Goal: Task Accomplishment & Management: Complete application form

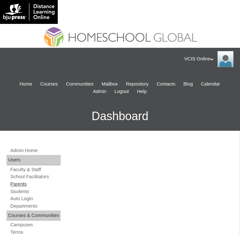
click at [14, 186] on link "Parents" at bounding box center [35, 184] width 51 height 6
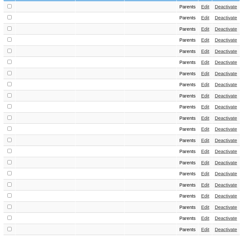
scroll to position [387, 0]
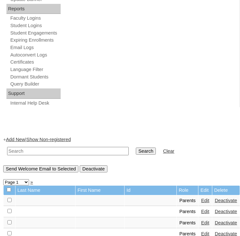
click at [12, 138] on link "Add New" at bounding box center [15, 139] width 19 height 5
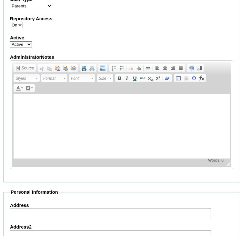
scroll to position [484, 0]
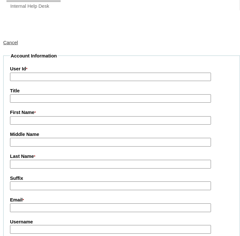
click at [146, 78] on input "User Id *" at bounding box center [110, 77] width 201 height 9
paste input "VCIS0015-6B-PA2025"
type input "VCIS0015-6B-PA2025"
click at [43, 120] on input "First Name *" at bounding box center [110, 120] width 201 height 9
click at [45, 118] on input "First Name *" at bounding box center [110, 120] width 201 height 9
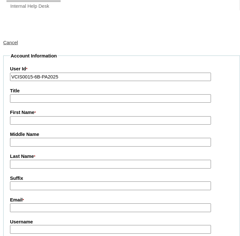
paste input "Jan Angelo Nuestro"
drag, startPoint x: 39, startPoint y: 118, endPoint x: 62, endPoint y: 121, distance: 23.3
click at [62, 121] on input "Jan Angelo Nuestro" at bounding box center [110, 120] width 201 height 9
type input "Jan Angelo"
click at [23, 163] on input "Last Name *" at bounding box center [110, 164] width 201 height 9
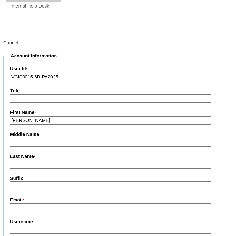
paste input "Nuestro"
type input "Nuestro (2025)"
click at [27, 206] on input "Email *" at bounding box center [110, 207] width 201 height 9
paste input "januestro.student@vcis.edu.ph"
type input "januestro.student@vcis.edu.ph"
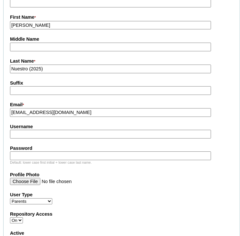
scroll to position [580, 0]
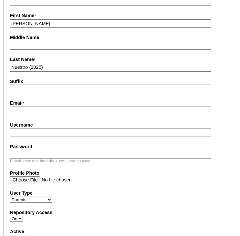
click at [37, 107] on input "Email *" at bounding box center [110, 110] width 201 height 9
paste input "javnuestro@gmail.com"
type input "javnuestro@gmail.com"
click at [92, 202] on fieldset "Account Information User Id * VCIS0015-6B-PA2025 Title First Name * Jan Angelo …" at bounding box center [121, 166] width 237 height 420
click at [31, 131] on input "Username" at bounding box center [110, 132] width 201 height 9
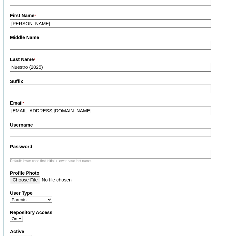
paste input "jnuestro2025"
type input "jnuestro2025"
click at [19, 150] on input "Password" at bounding box center [110, 154] width 201 height 9
paste input "pJLtNn"
type input "pJLtNn"
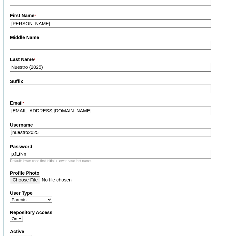
click at [103, 171] on label "Profile Photo" at bounding box center [121, 173] width 223 height 7
click at [103, 176] on input "Profile Photo" at bounding box center [110, 179] width 201 height 7
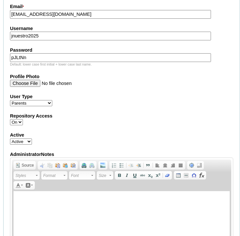
scroll to position [677, 0]
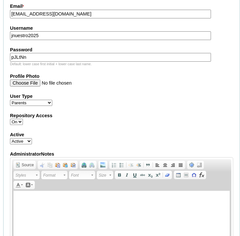
click at [117, 135] on div "Active Active Inactive" at bounding box center [121, 137] width 223 height 13
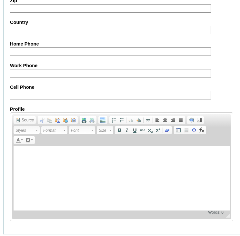
scroll to position [1077, 0]
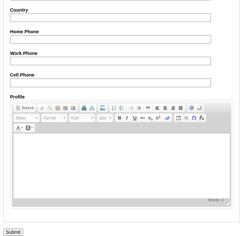
click at [10, 228] on input "Submit" at bounding box center [13, 231] width 20 height 7
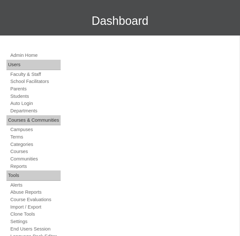
scroll to position [97, 0]
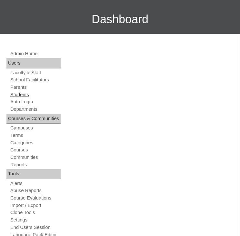
click at [15, 96] on link "Students" at bounding box center [35, 95] width 51 height 6
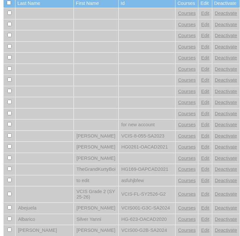
scroll to position [387, 0]
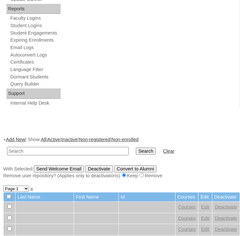
click at [20, 137] on link "Add New" at bounding box center [15, 139] width 19 height 5
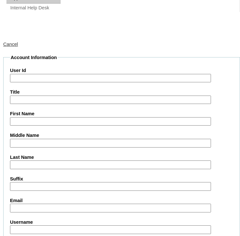
scroll to position [484, 0]
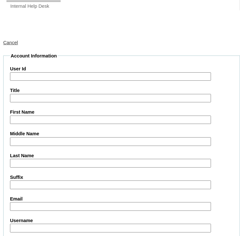
click at [32, 73] on input "User Id" at bounding box center [110, 76] width 201 height 9
paste input "VCIS0015-6B-SA2025"
type input "VCIS0015-6B-SA2025"
click at [46, 120] on input "First Name" at bounding box center [110, 119] width 201 height 9
paste input "Julianna Ayesha Manansala Nuestro"
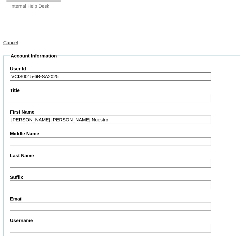
drag, startPoint x: 46, startPoint y: 117, endPoint x: 99, endPoint y: 124, distance: 53.3
type input "Julianna Ayesha"
click at [24, 143] on input "Middle Name" at bounding box center [110, 141] width 201 height 9
paste input "Manansala Nuestro"
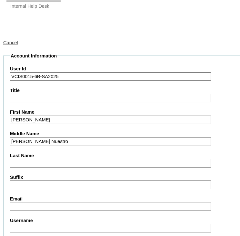
drag, startPoint x: 53, startPoint y: 140, endPoint x: 35, endPoint y: 140, distance: 18.1
click at [35, 140] on input "Manansala Nuestro" at bounding box center [110, 141] width 201 height 9
type input "Manansala"
click at [33, 160] on input "Last Name" at bounding box center [110, 163] width 201 height 9
paste input "Nuestro"
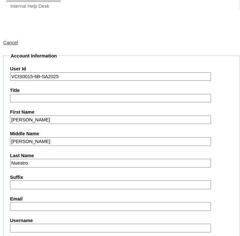
click at [64, 152] on label "Last Name" at bounding box center [121, 155] width 223 height 7
click at [64, 159] on input "Nuestro" at bounding box center [110, 163] width 201 height 9
type input "Nuestro"
click at [64, 152] on label "Last Name" at bounding box center [121, 155] width 223 height 7
click at [64, 159] on input "Nuestro" at bounding box center [110, 163] width 201 height 9
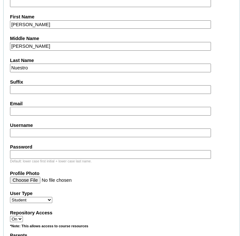
scroll to position [580, 0]
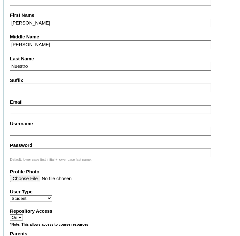
click at [61, 108] on input "Email" at bounding box center [110, 109] width 201 height 9
paste input "januestro.student@vcis.edu.ph"
type input "januestro.student@vcis.edu.ph"
click at [98, 122] on label "Username" at bounding box center [121, 123] width 223 height 7
click at [98, 127] on input "Username" at bounding box center [110, 131] width 201 height 9
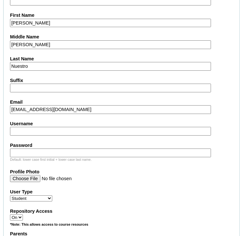
paste input "ayesha.nuestro2025"
type input "ayesha.nuestro2025"
click at [126, 148] on input "Password" at bounding box center [110, 152] width 201 height 9
paste input "jKjJFR"
type input "jKjJFR"
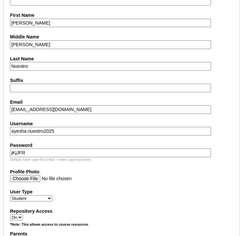
click at [128, 170] on label "Profile Photo" at bounding box center [121, 171] width 223 height 7
click at [128, 175] on input "Profile Photo" at bounding box center [110, 178] width 201 height 7
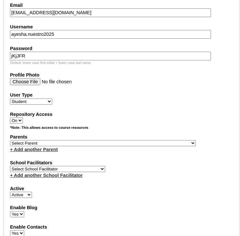
click at [97, 136] on label "Parents" at bounding box center [121, 137] width 223 height 7
click at [97, 140] on select "Select Parent , , , , , , , , , , , , , , , , , , , , , , , , , , , , , , , , ,…" at bounding box center [103, 143] width 186 height 6
click at [10, 140] on select "Select Parent , , , , , , , , , , , , , , , , , , , , , , , , , , , , , , , , ,…" at bounding box center [103, 143] width 186 height 6
click at [48, 140] on select "Select Parent , , , , , , , , , , , , , , , , , , , , , , , , , , , , , , , , ,…" at bounding box center [103, 143] width 186 height 6
click at [153, 185] on label "Active" at bounding box center [121, 188] width 223 height 7
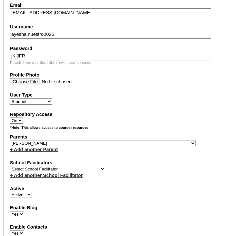
click at [32, 192] on select "Active Inactive" at bounding box center [21, 195] width 22 height 6
click at [78, 140] on select "Select Parent , , , , , , , , , , , , , , , , , , , , , , , , , , , , , , , , ,…" at bounding box center [103, 143] width 186 height 6
select select "40435"
click at [10, 140] on select "Select Parent , , , , , , , , , , , , , , , , , , , , , , , , , , , , , , , , ,…" at bounding box center [103, 143] width 186 height 6
click at [168, 151] on fieldset "Account Information User Id VCIS0015-6B-SA2025 Title First Name Julianna Ayesha…" at bounding box center [121, 124] width 237 height 531
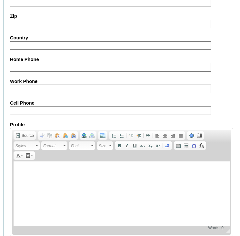
scroll to position [1188, 0]
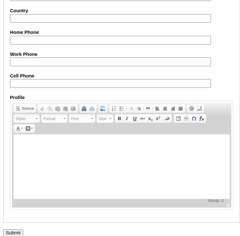
click at [13, 229] on input "Submit" at bounding box center [13, 232] width 20 height 7
click at [15, 236] on div at bounding box center [120, 239] width 240 height 7
click at [15, 229] on input "Submit" at bounding box center [13, 232] width 20 height 7
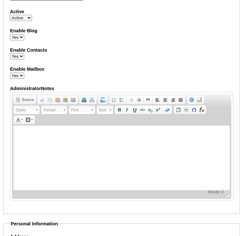
scroll to position [801, 0]
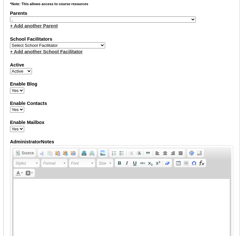
click at [46, 42] on select "Select School Facilitator Norman Añain Ruffa Abadijas Mary Abella Gloryfe Abion…" at bounding box center [57, 45] width 95 height 6
select select "36085"
click at [10, 42] on select "Select School Facilitator Norman Añain Ruffa Abadijas Mary Abella Gloryfe Abion…" at bounding box center [57, 45] width 95 height 6
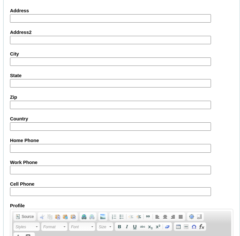
scroll to position [1188, 0]
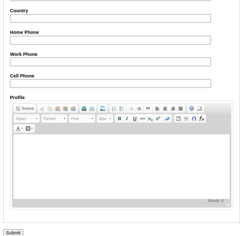
click at [8, 229] on input "Submit" at bounding box center [13, 232] width 20 height 7
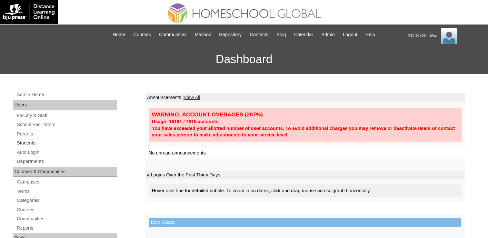
click at [32, 144] on link "Students" at bounding box center [66, 143] width 101 height 8
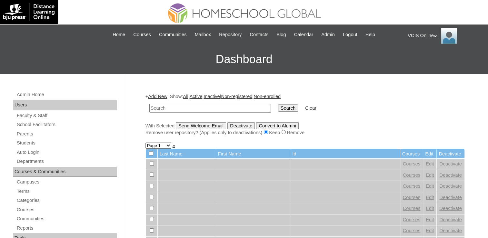
click at [167, 106] on input "text" at bounding box center [210, 108] width 122 height 9
click at [182, 106] on input "VCIS006-6B-PA2024" at bounding box center [210, 108] width 122 height 9
type input "VCIS0015-6B-SA2025"
click at [278, 104] on input "Search" at bounding box center [288, 107] width 20 height 7
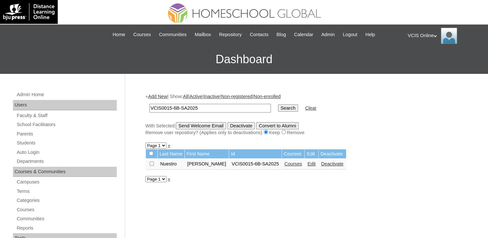
click at [286, 162] on link "Courses" at bounding box center [293, 163] width 18 height 5
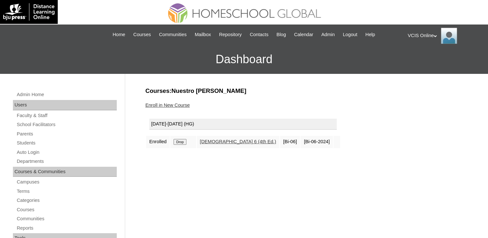
click at [175, 106] on link "Enroll in New Course" at bounding box center [167, 105] width 45 height 5
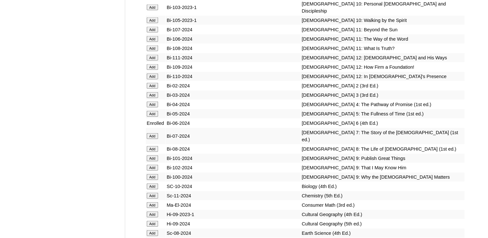
scroll to position [1548, 0]
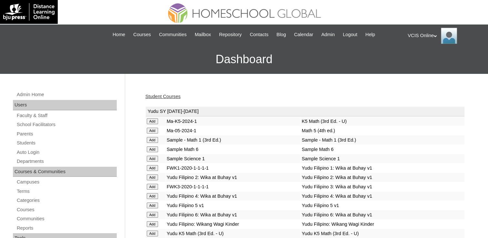
click at [157, 93] on div "Student Courses" at bounding box center [304, 96] width 319 height 7
click at [157, 94] on link "Student Courses" at bounding box center [162, 96] width 35 height 5
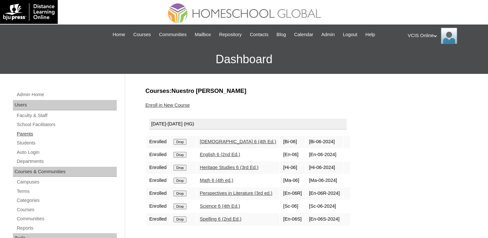
click at [22, 132] on link "Parents" at bounding box center [66, 134] width 101 height 8
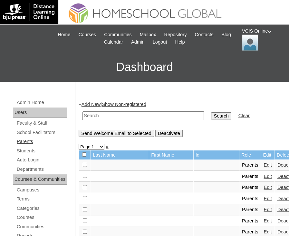
click at [20, 141] on link "Parents" at bounding box center [41, 141] width 51 height 8
click at [93, 104] on link "Add New" at bounding box center [91, 104] width 19 height 5
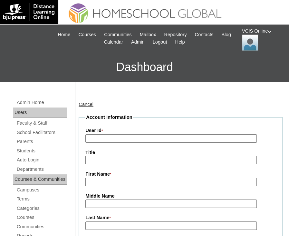
click at [148, 135] on input "User Id *" at bounding box center [171, 138] width 172 height 9
paste input "VCIS0014-6B-PA2025"
type input "VCIS0014-6B-PA2025"
click at [95, 180] on input "First Name *" at bounding box center [171, 182] width 172 height 9
paste input "[PERSON_NAME]"
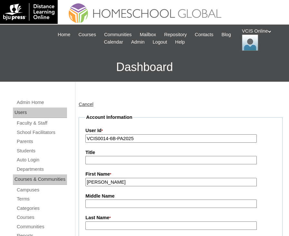
drag, startPoint x: 100, startPoint y: 180, endPoint x: 138, endPoint y: 180, distance: 38.1
click at [138, 180] on input "[PERSON_NAME]" at bounding box center [171, 182] width 172 height 9
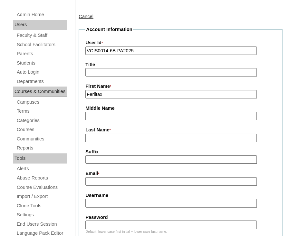
scroll to position [97, 0]
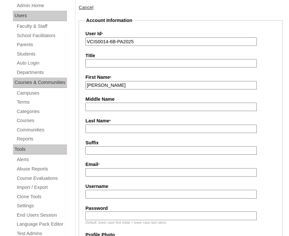
type input "[PERSON_NAME]"
click at [96, 126] on input "Last Name *" at bounding box center [171, 128] width 172 height 9
paste input "[PERSON_NAME]"
type input "Loriego (2025)"
click at [143, 172] on input "Email *" at bounding box center [171, 172] width 172 height 9
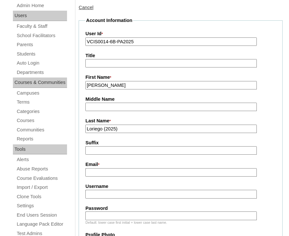
paste input "[EMAIL_ADDRESS][DOMAIN_NAME]"
type input "[EMAIL_ADDRESS][DOMAIN_NAME]"
click at [208, 190] on input "Username" at bounding box center [171, 194] width 172 height 9
paste input "floriego2025"
type input "floriego2025"
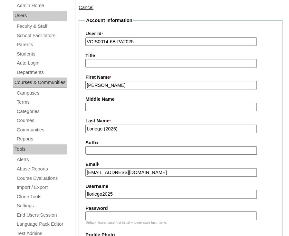
click at [197, 211] on input "Password" at bounding box center [171, 215] width 172 height 9
paste input "zVFnEm"
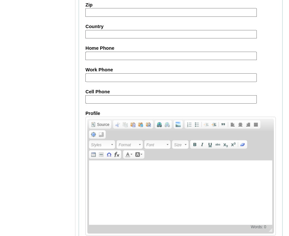
scroll to position [675, 0]
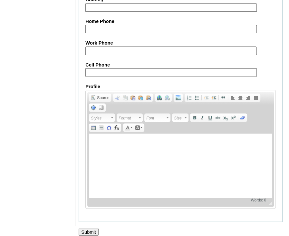
type input "zVFnEm"
click at [82, 228] on input "Submit" at bounding box center [89, 231] width 20 height 7
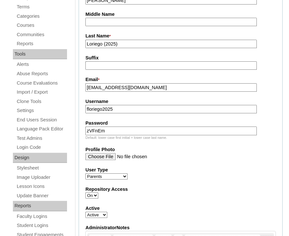
scroll to position [193, 0]
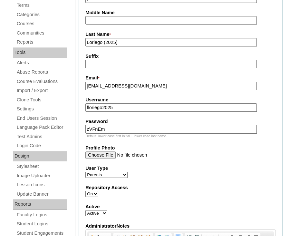
click at [88, 105] on input "floriego2025" at bounding box center [171, 107] width 172 height 9
type input "fdloriego2025"
click at [168, 161] on fieldset "Account Information User Id * VCIS0014-6B-PA2025 Title First Name * [PERSON_NAM…" at bounding box center [181, 146] width 204 height 430
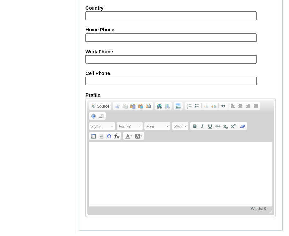
scroll to position [686, 0]
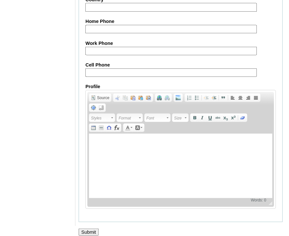
click at [92, 228] on input "Submit" at bounding box center [89, 231] width 20 height 7
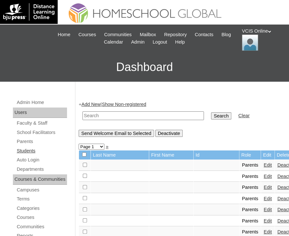
click at [36, 149] on link "Students" at bounding box center [41, 151] width 51 height 8
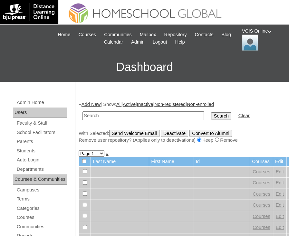
click at [91, 105] on link "Add New" at bounding box center [91, 104] width 19 height 5
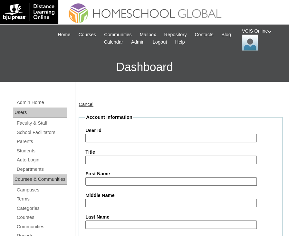
click at [108, 139] on input "User Id" at bounding box center [171, 138] width 172 height 9
paste input "VCIS0014-6B-SA2025"
type input "VCIS0014-6B-SA2025"
click at [97, 175] on label "First Name" at bounding box center [180, 173] width 191 height 7
click at [97, 177] on input "First Name" at bounding box center [171, 181] width 172 height 9
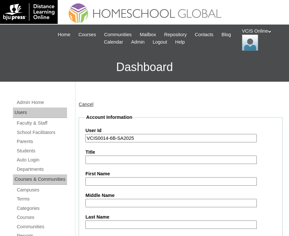
paste input "Jeremiah Isabelle Loriego Romero"
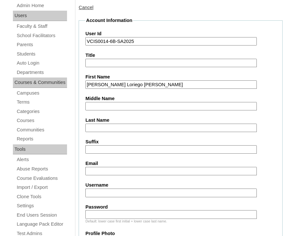
drag, startPoint x: 125, startPoint y: 82, endPoint x: 181, endPoint y: 82, distance: 55.8
click at [181, 82] on input "Jeremiah Isabelle Loriego Romero" at bounding box center [171, 84] width 172 height 9
type input "[PERSON_NAME]"
click at [116, 106] on input "Middle Name" at bounding box center [171, 106] width 172 height 9
paste input "Loriego Romero"
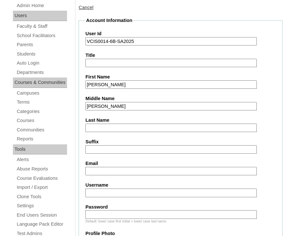
click at [116, 106] on input "Loriego Romero" at bounding box center [171, 106] width 172 height 9
drag, startPoint x: 102, startPoint y: 105, endPoint x: 147, endPoint y: 105, distance: 45.1
click at [147, 105] on input "Loriego Romero" at bounding box center [171, 106] width 172 height 9
type input "Loriego"
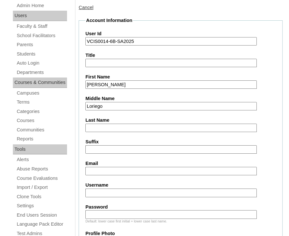
click at [114, 124] on input "Last Name" at bounding box center [171, 128] width 172 height 9
paste input "[PERSON_NAME]"
type input "[PERSON_NAME]"
click at [162, 169] on input "Email" at bounding box center [171, 171] width 172 height 9
paste input "[EMAIL_ADDRESS][DOMAIN_NAME]"
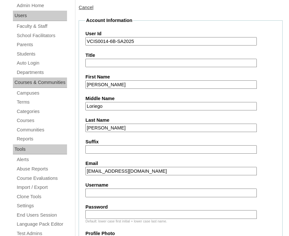
type input "[EMAIL_ADDRESS][DOMAIN_NAME]"
click at [163, 190] on input "Username" at bounding box center [171, 192] width 172 height 9
paste input "[PERSON_NAME].romero2025"
type input "[PERSON_NAME].romero2025"
click at [203, 210] on input "Password" at bounding box center [171, 214] width 172 height 9
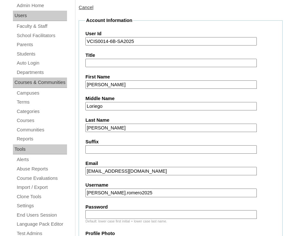
click at [115, 213] on input "Password" at bounding box center [171, 214] width 172 height 9
paste input "cDCBfh"
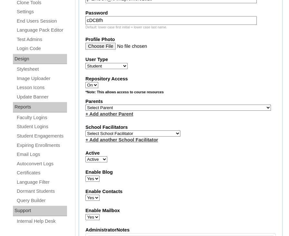
scroll to position [290, 0]
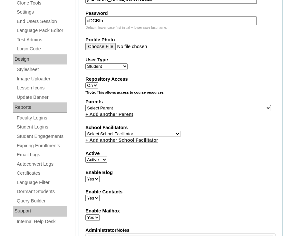
type input "cDCBfh"
click at [163, 105] on select "Select Parent , , , , , , , , , , , , , , , , , , , , , , , , , , , , , , , , ,…" at bounding box center [178, 108] width 186 height 6
click at [179, 105] on select "Select Parent , , , , , , , , , , , , , , , , , , , , , , , , , , , , , , , , ,…" at bounding box center [178, 108] width 186 height 6
click at [133, 105] on select "Select Parent , , , , , , , , , , , , , , , , , , , , , , , , , , , , , , , , ,…" at bounding box center [178, 108] width 186 height 6
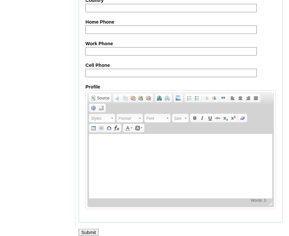
scroll to position [0, 0]
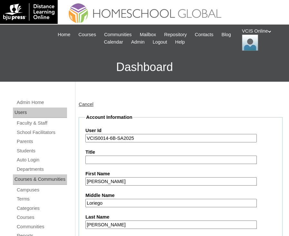
click at [280, 71] on h3 "Dashboard" at bounding box center [144, 67] width 283 height 29
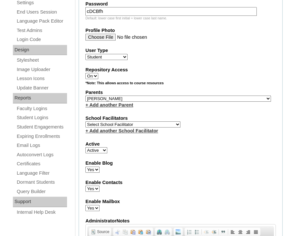
scroll to position [290, 0]
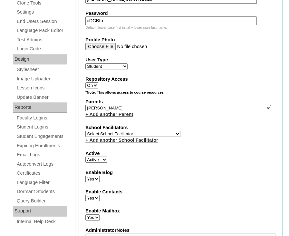
click at [165, 107] on select "Select Parent , , , , , , , , , , , , , , , , , , , , , , , , , , , , , , , , ,…" at bounding box center [178, 108] width 186 height 6
select select "43286"
click at [85, 105] on select "Select Parent , , , , , , , , , , , , , , , , , , , , , , , , , , , , , , , , ,…" at bounding box center [178, 108] width 186 height 6
click at [131, 131] on select "Select School Facilitator Norman Añain Ruffa Abadijas Mary Abella Gloryfe Abion…" at bounding box center [132, 134] width 95 height 6
select select "36085"
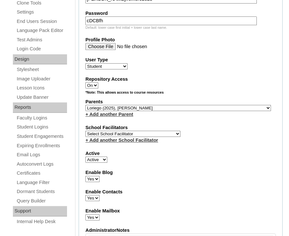
click at [85, 131] on select "Select School Facilitator Norman Añain Ruffa Abadijas Mary Abella Gloryfe Abion…" at bounding box center [132, 134] width 95 height 6
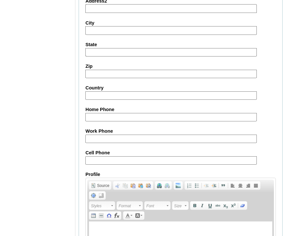
scroll to position [786, 0]
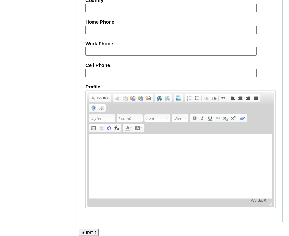
click at [89, 229] on input "Submit" at bounding box center [89, 232] width 20 height 7
click at [85, 229] on input "Submit" at bounding box center [89, 232] width 20 height 7
